Goal: Information Seeking & Learning: Learn about a topic

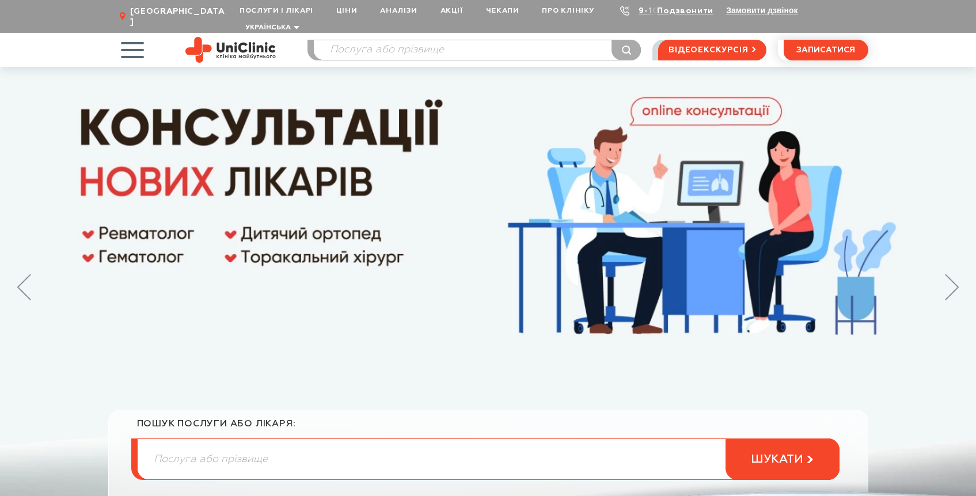
click at [132, 37] on span "button" at bounding box center [132, 50] width 48 height 48
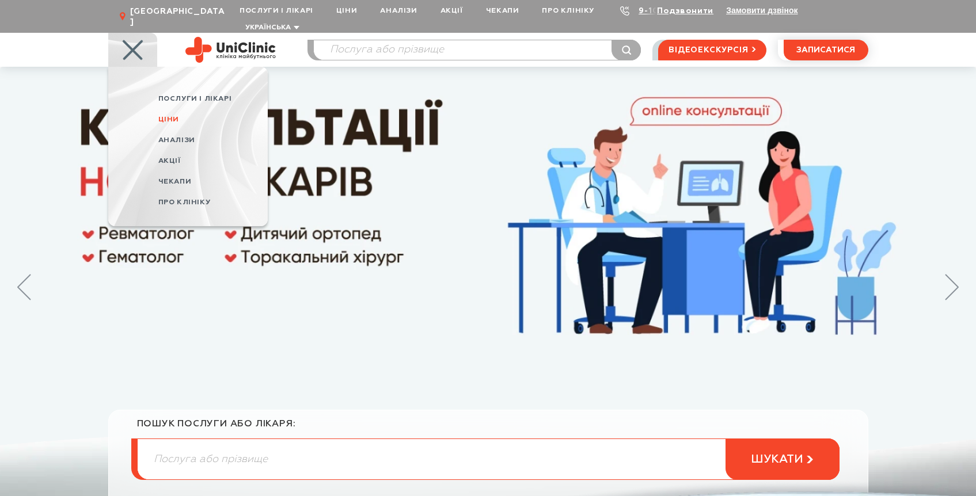
click at [172, 116] on span "Ціни" at bounding box center [168, 119] width 21 height 7
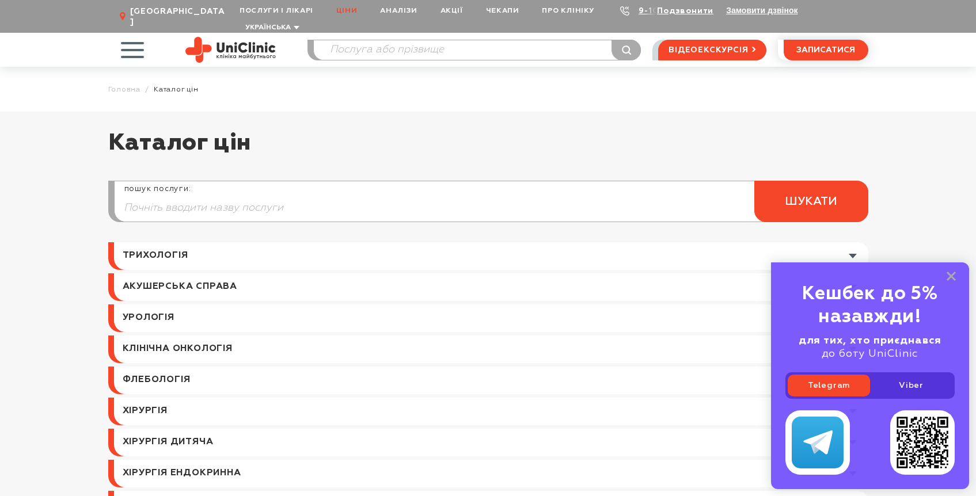
click at [423, 220] on div "пошук послуги: шукати" at bounding box center [488, 205] width 760 height 73
click at [952, 280] on icon at bounding box center [951, 277] width 9 height 10
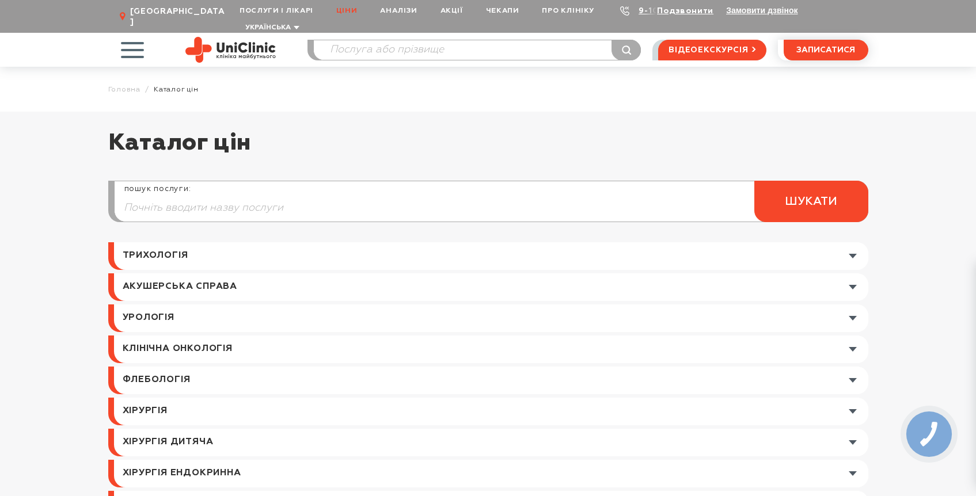
click at [130, 44] on span "button" at bounding box center [132, 50] width 48 height 48
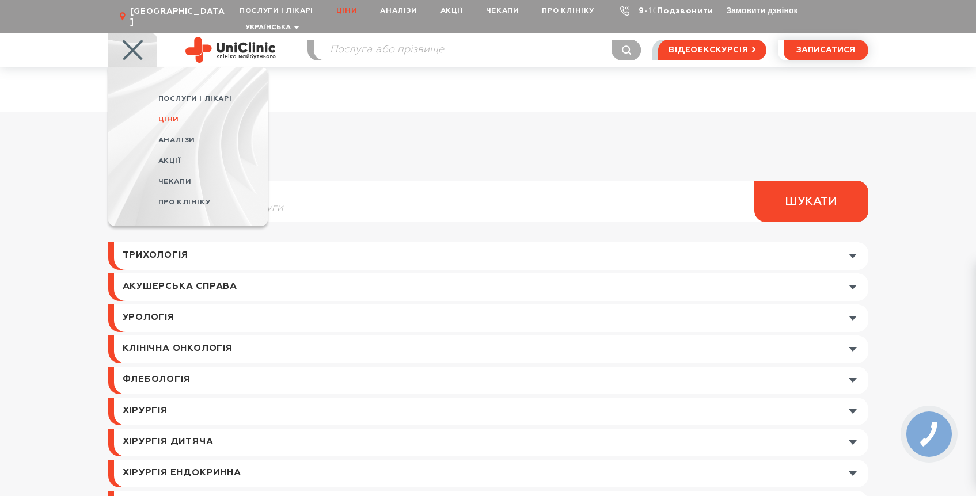
click at [310, 135] on h1 "Каталог цін" at bounding box center [488, 149] width 760 height 40
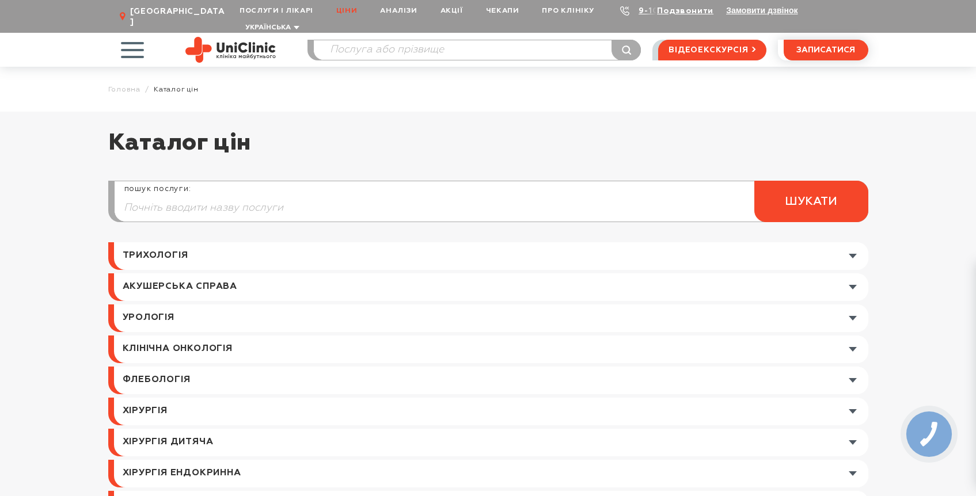
click at [138, 51] on span "button" at bounding box center [132, 50] width 48 height 48
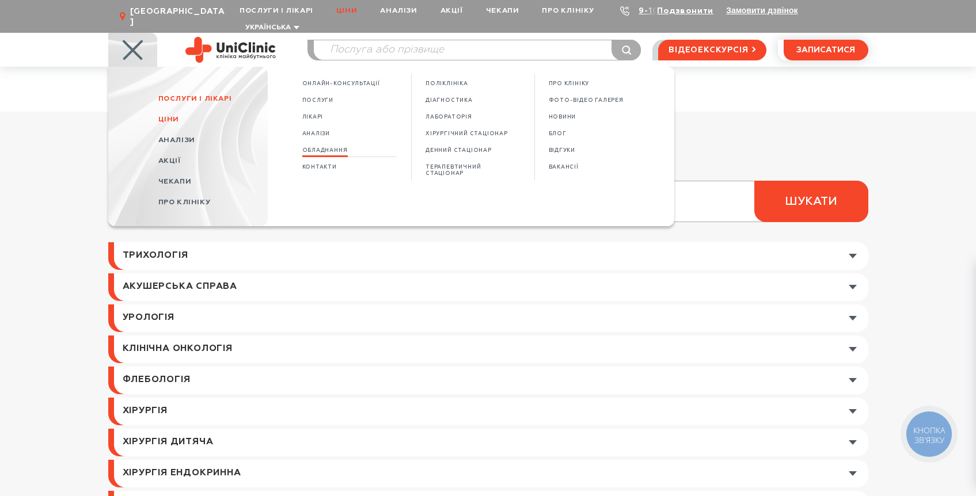
click at [321, 147] on span "Обладнання" at bounding box center [324, 150] width 45 height 6
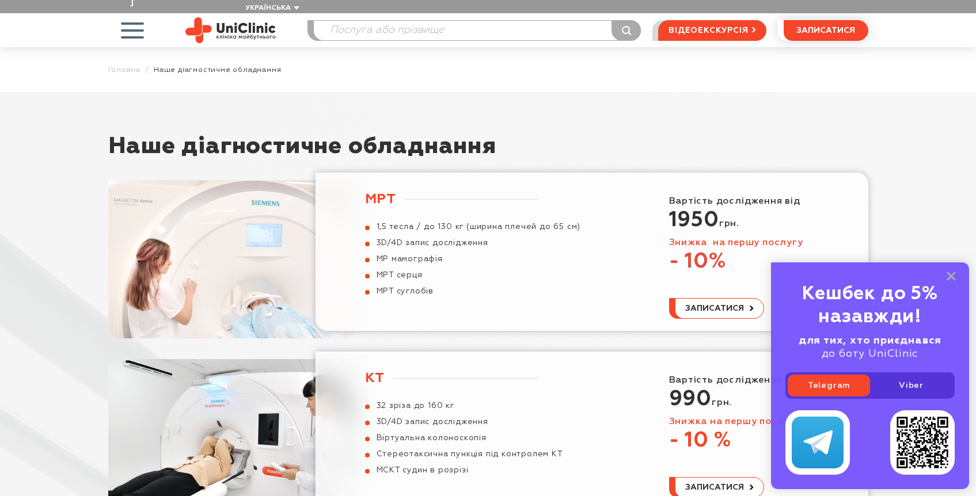
scroll to position [22, 0]
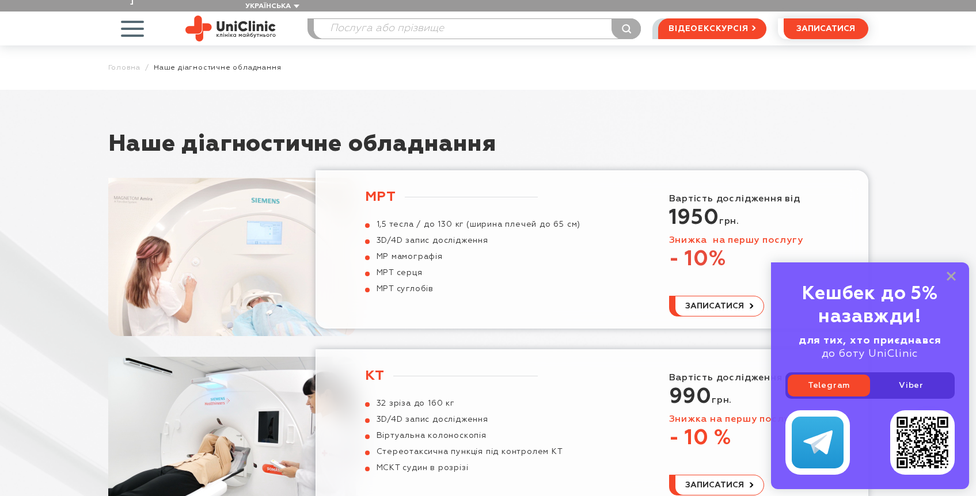
click at [573, 220] on ul "1,5 тесла / до 130 кг (ширина плечей до 65 см) 3D/4D запис дослідження МР мамог…" at bounding box center [473, 256] width 216 height 75
click at [376, 188] on h3 "МРТ" at bounding box center [451, 196] width 173 height 17
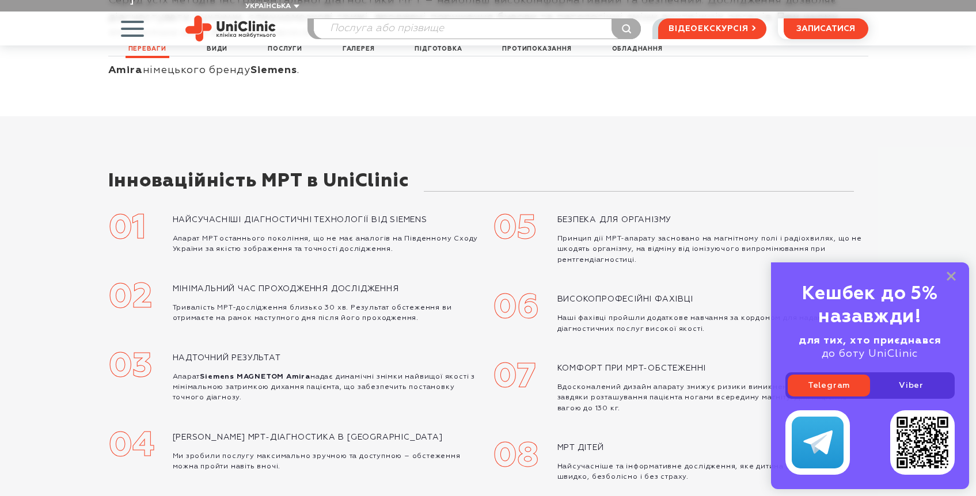
scroll to position [250, 0]
